Goal: Task Accomplishment & Management: Use online tool/utility

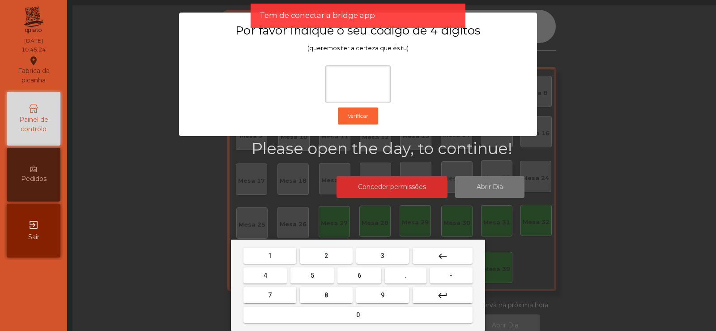
click at [333, 259] on button "2" at bounding box center [326, 255] width 53 height 16
click at [363, 268] on button "6" at bounding box center [358, 275] width 43 height 16
click at [285, 297] on button "7" at bounding box center [269, 295] width 53 height 16
click at [312, 276] on span "5" at bounding box center [312, 275] width 4 height 7
type input "****"
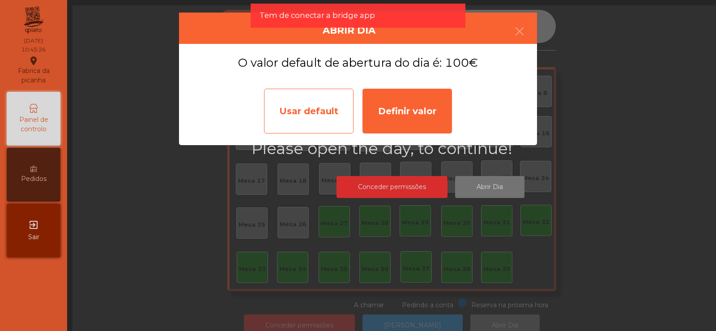
click at [325, 115] on div "Usar default" at bounding box center [308, 111] width 89 height 45
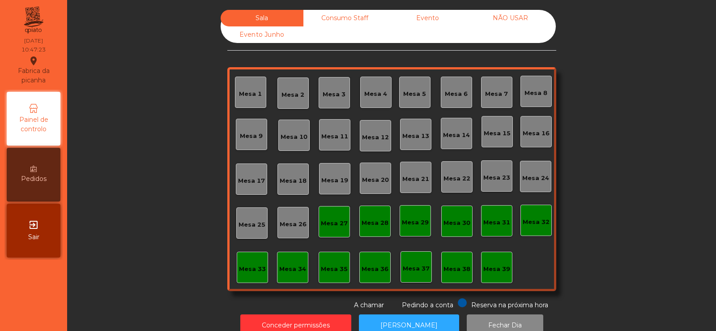
click at [414, 262] on div "Mesa 37" at bounding box center [416, 266] width 27 height 13
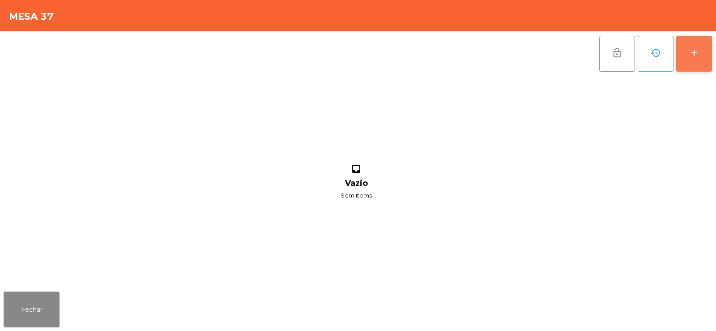
click at [701, 63] on button "add" at bounding box center [694, 54] width 36 height 36
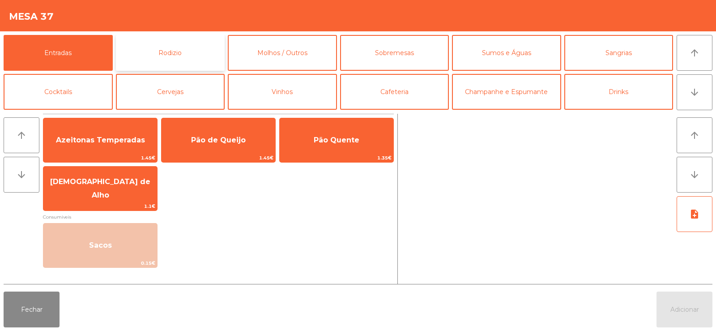
click at [200, 53] on button "Rodizio" at bounding box center [170, 53] width 109 height 36
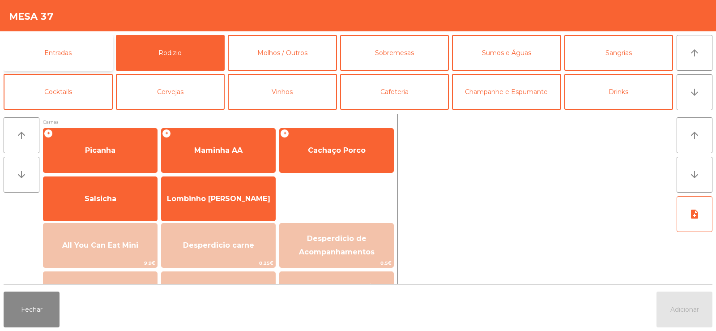
click at [85, 46] on button "Entradas" at bounding box center [58, 53] width 109 height 36
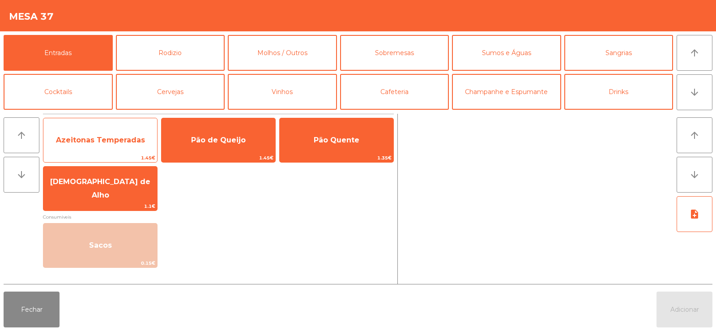
click at [127, 135] on span "Azeitonas Temperadas" at bounding box center [100, 140] width 114 height 24
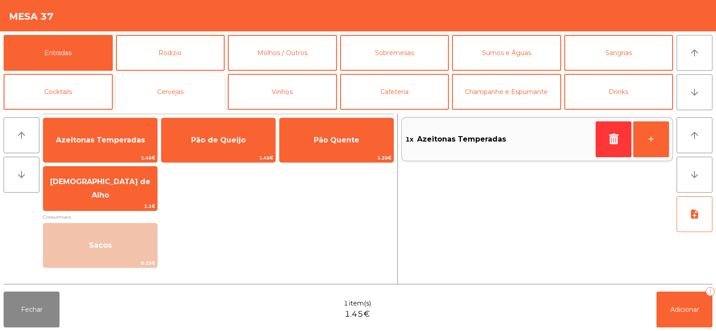
click at [143, 89] on button "Cervejas" at bounding box center [170, 92] width 109 height 36
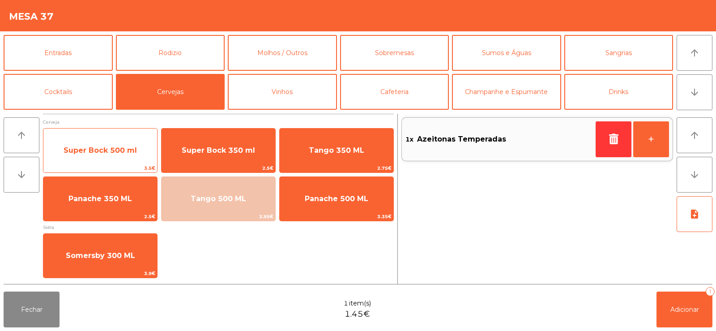
click at [128, 142] on span "Super Bock 500 ml" at bounding box center [100, 150] width 114 height 24
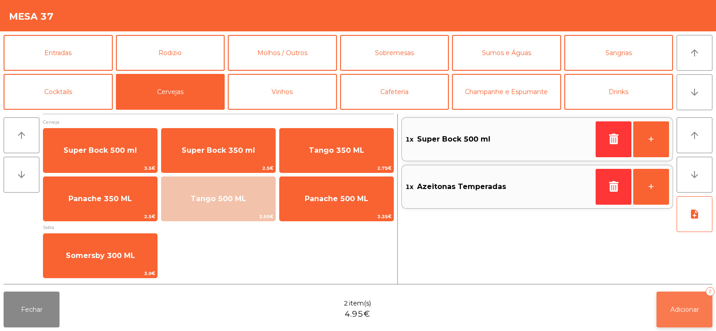
click at [670, 314] on button "Adicionar 2" at bounding box center [684, 309] width 56 height 36
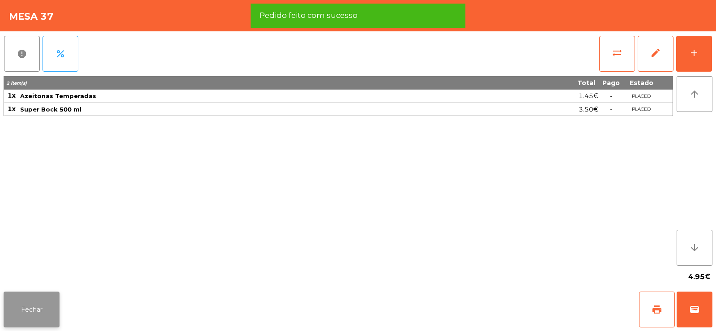
click at [42, 302] on button "Fechar" at bounding box center [32, 309] width 56 height 36
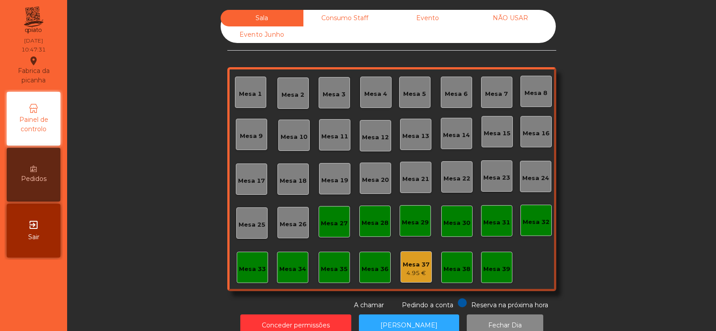
scroll to position [22, 0]
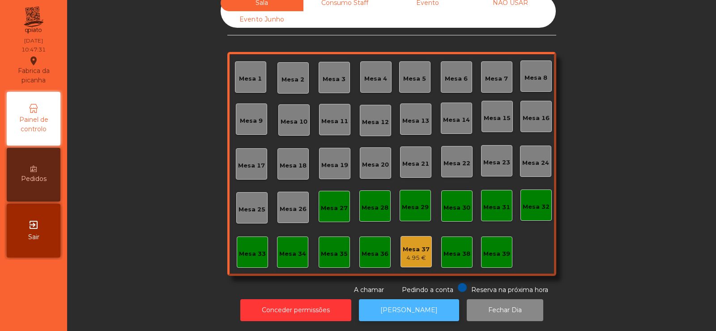
click at [395, 299] on button "[PERSON_NAME]" at bounding box center [409, 310] width 100 height 22
